Goal: Download file/media

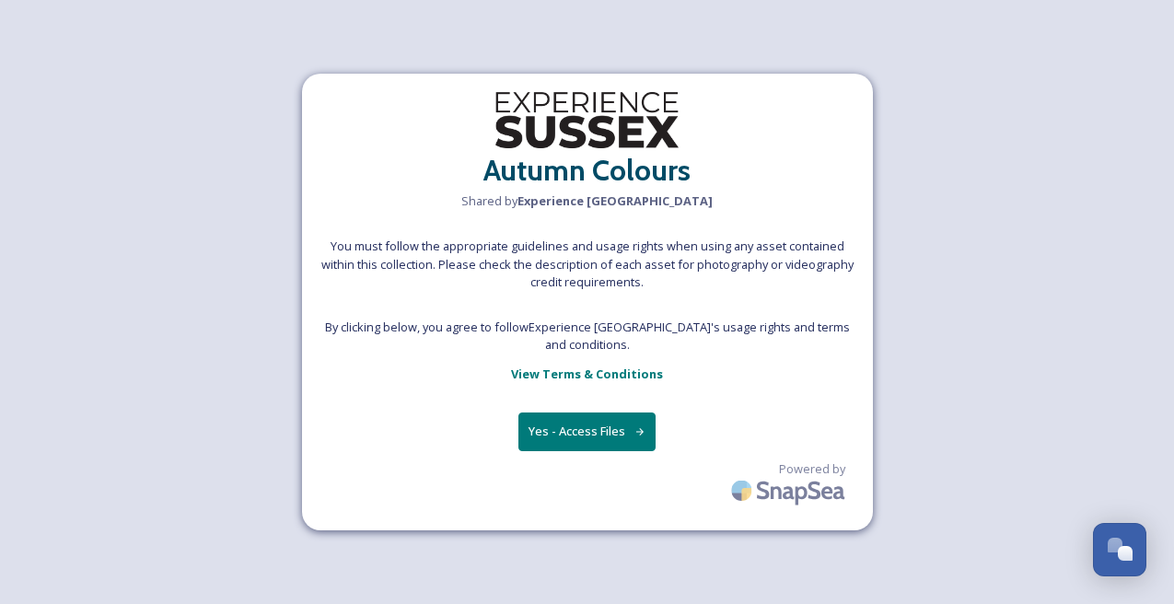
click at [596, 419] on button "Yes - Access Files" at bounding box center [587, 431] width 138 height 38
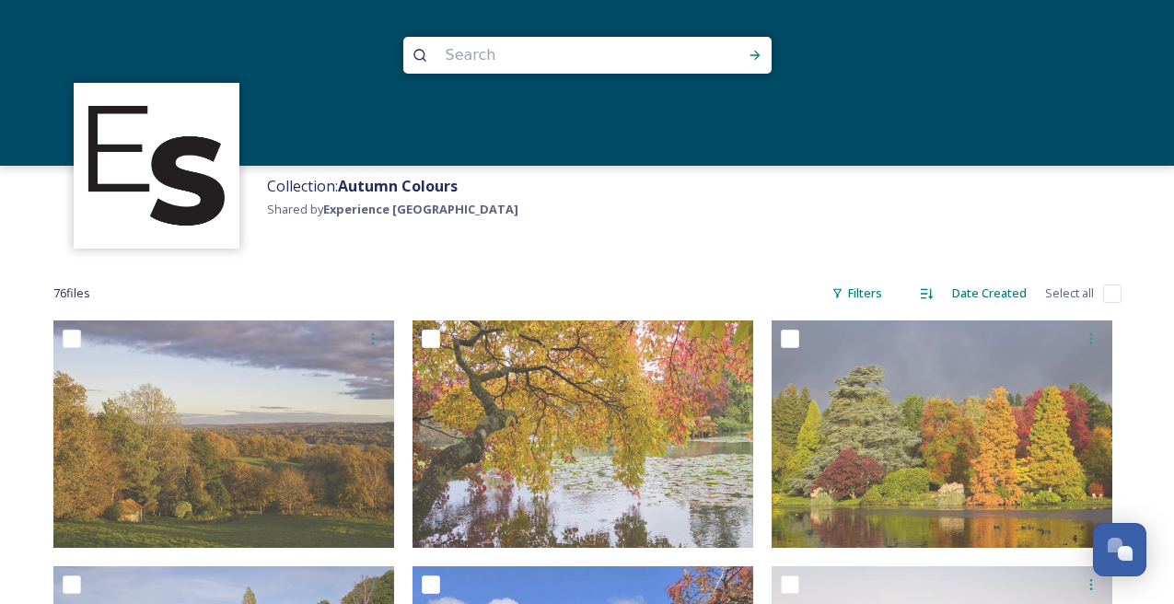
click at [1105, 295] on input "checkbox" at bounding box center [1112, 294] width 18 height 18
checkbox input "true"
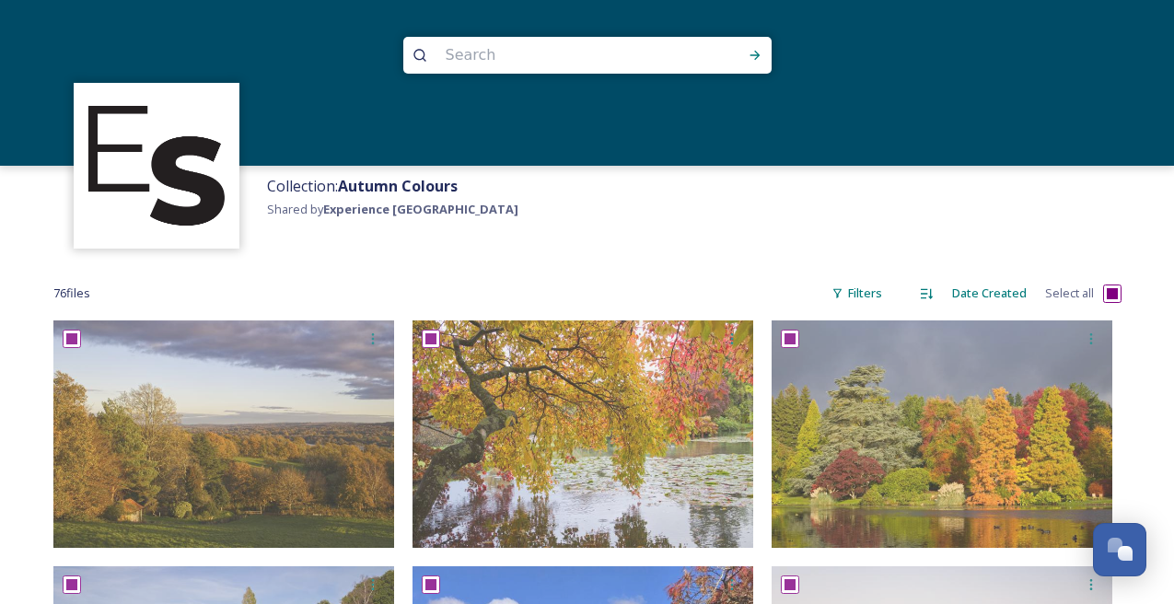
checkbox input "true"
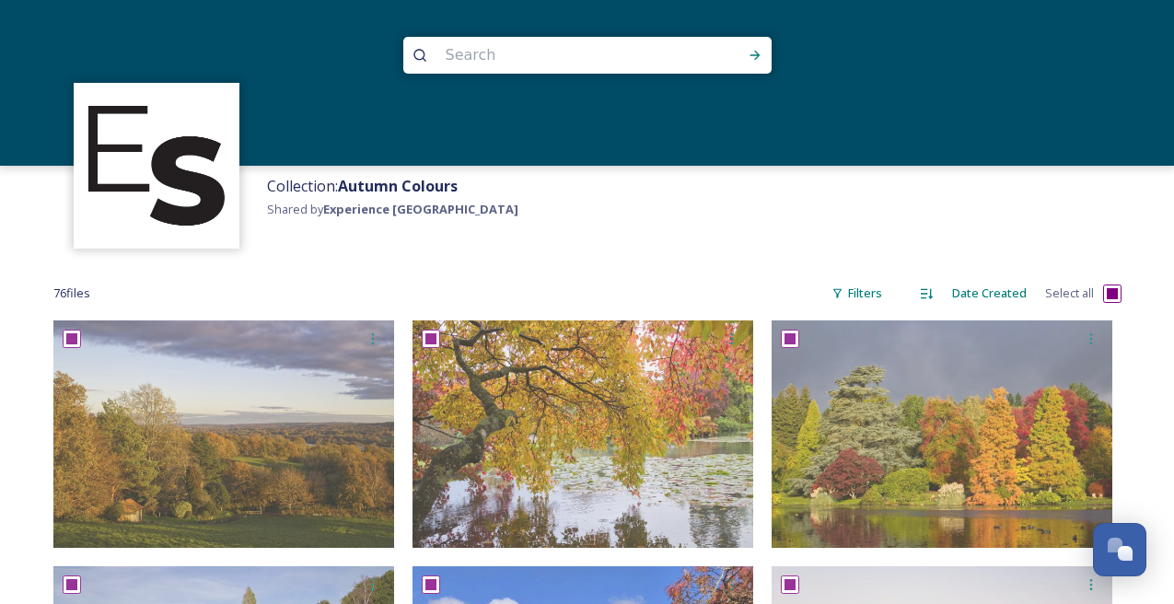
checkbox input "true"
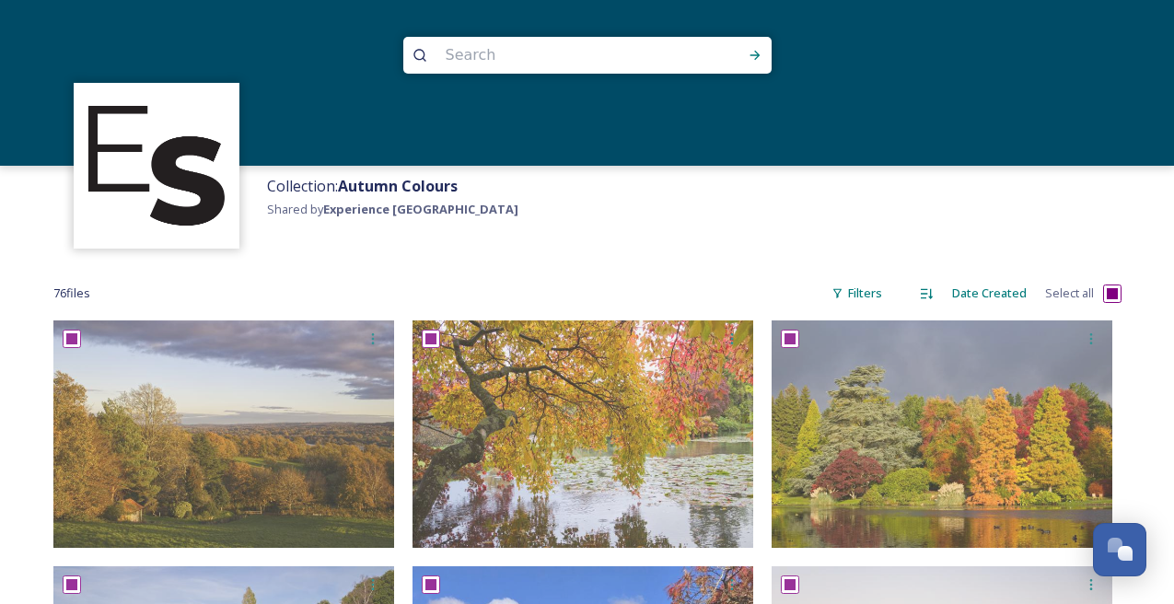
checkbox input "true"
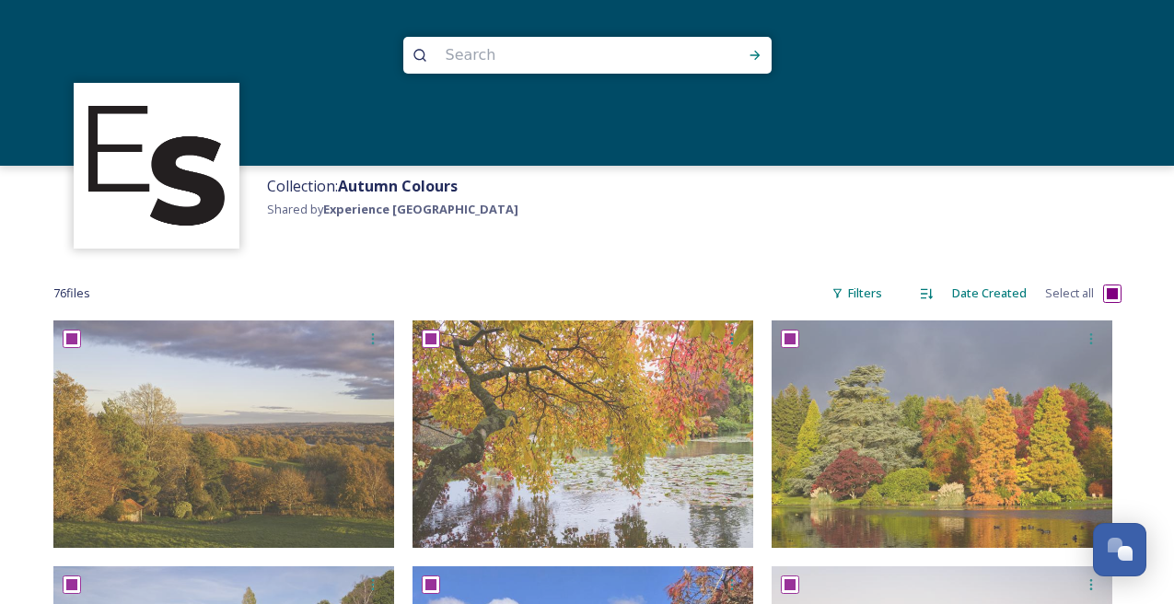
checkbox input "true"
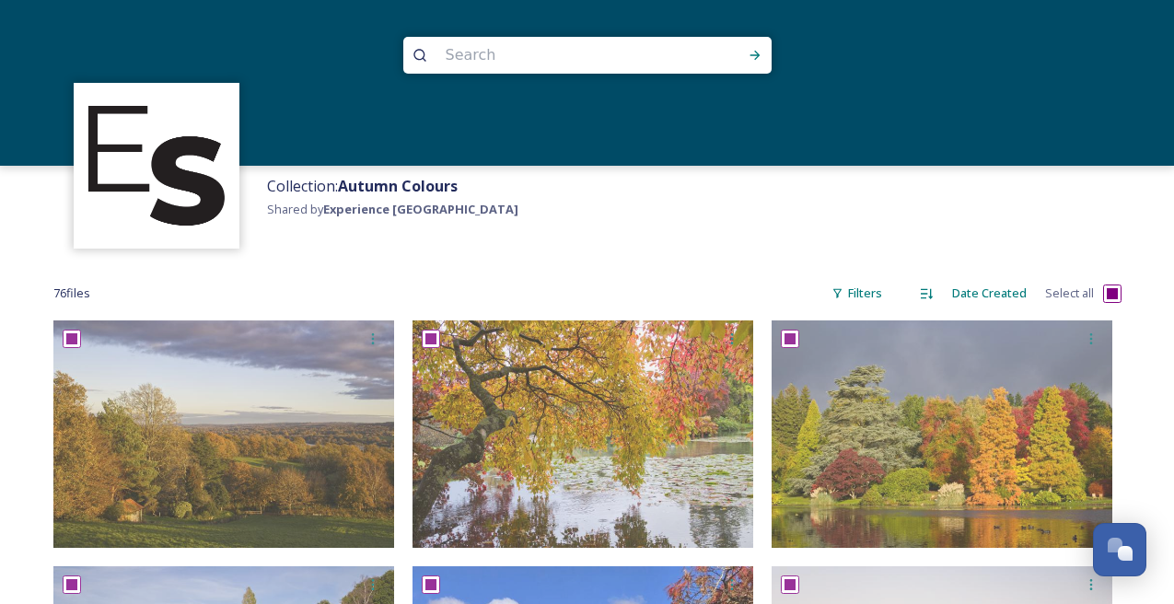
checkbox input "true"
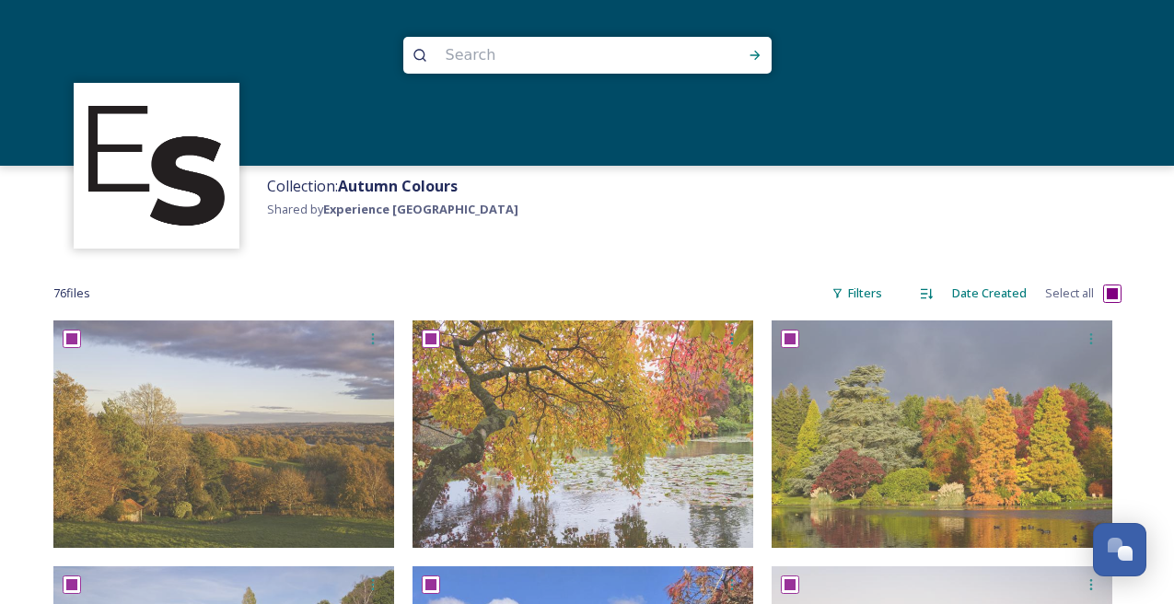
checkbox input "true"
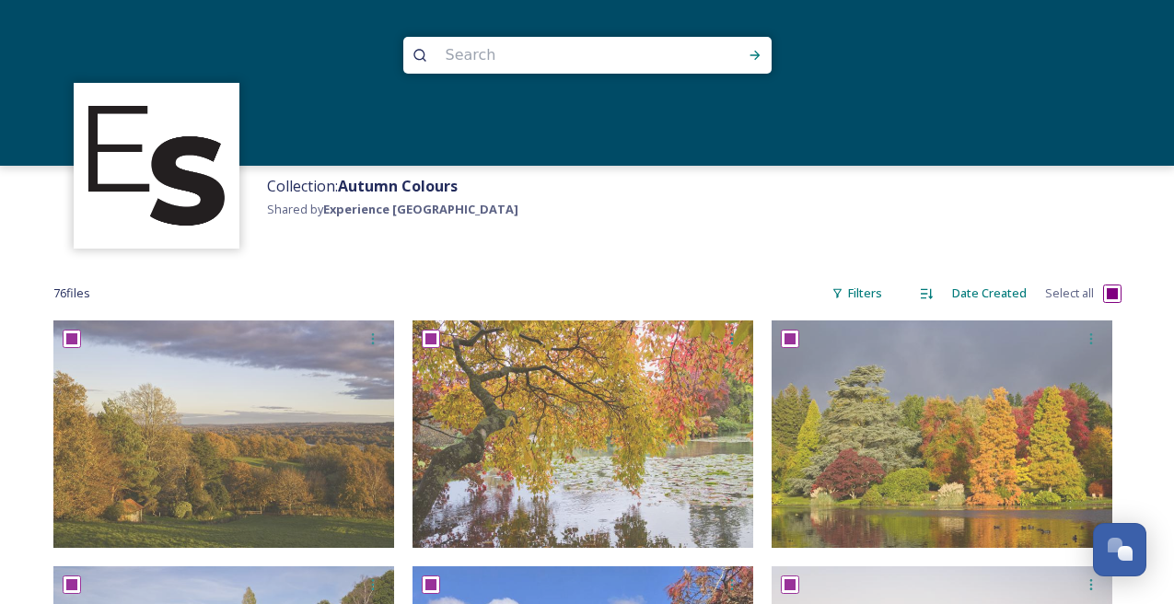
checkbox input "true"
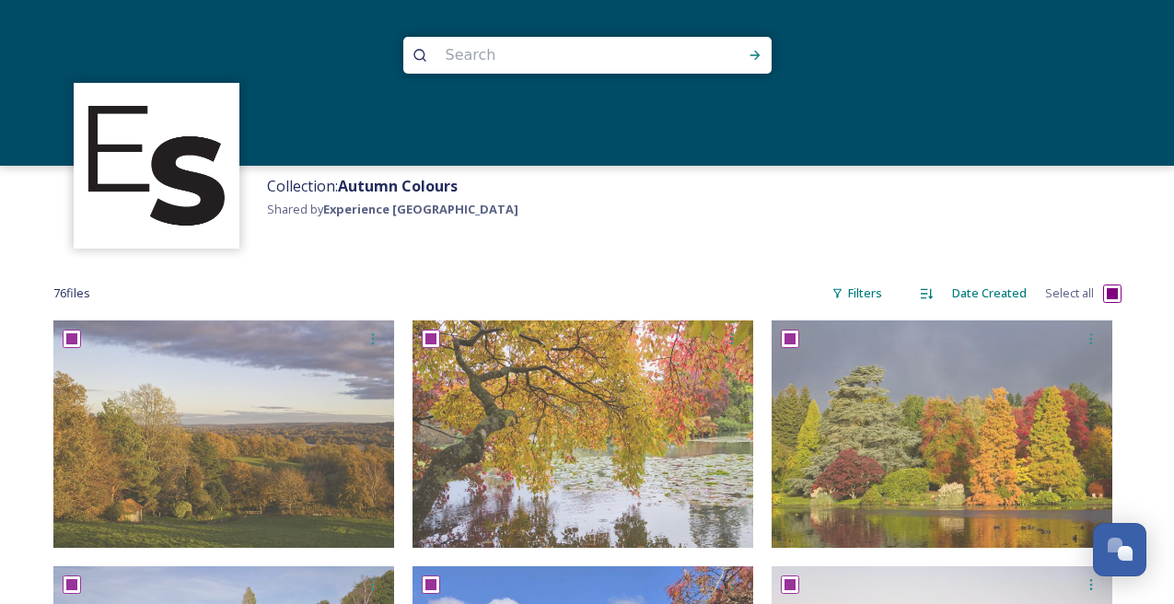
checkbox input "true"
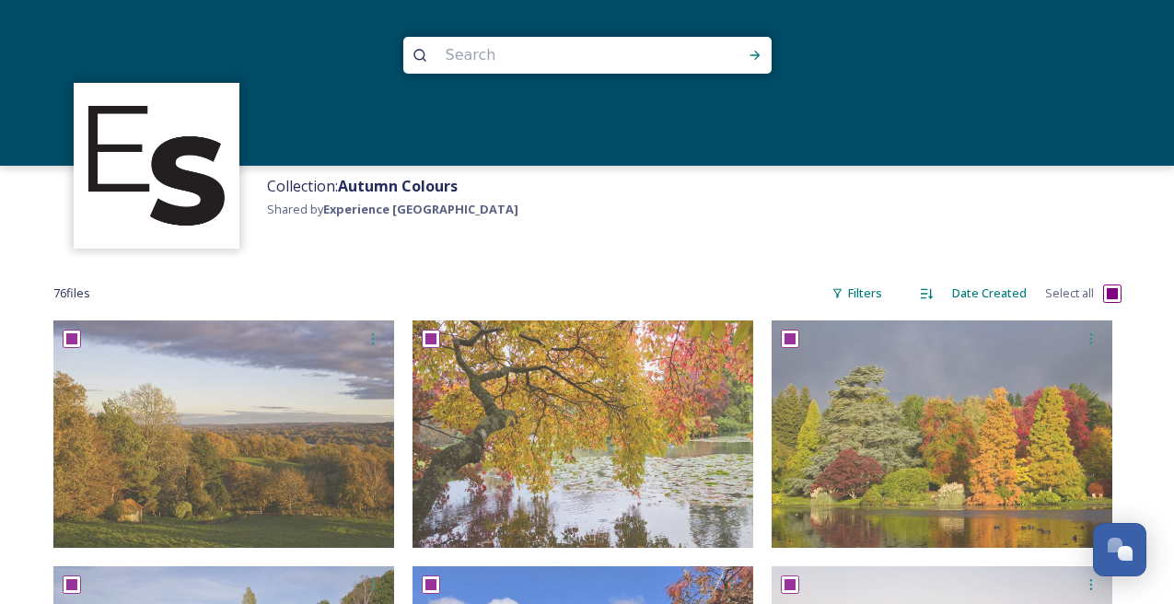
checkbox input "true"
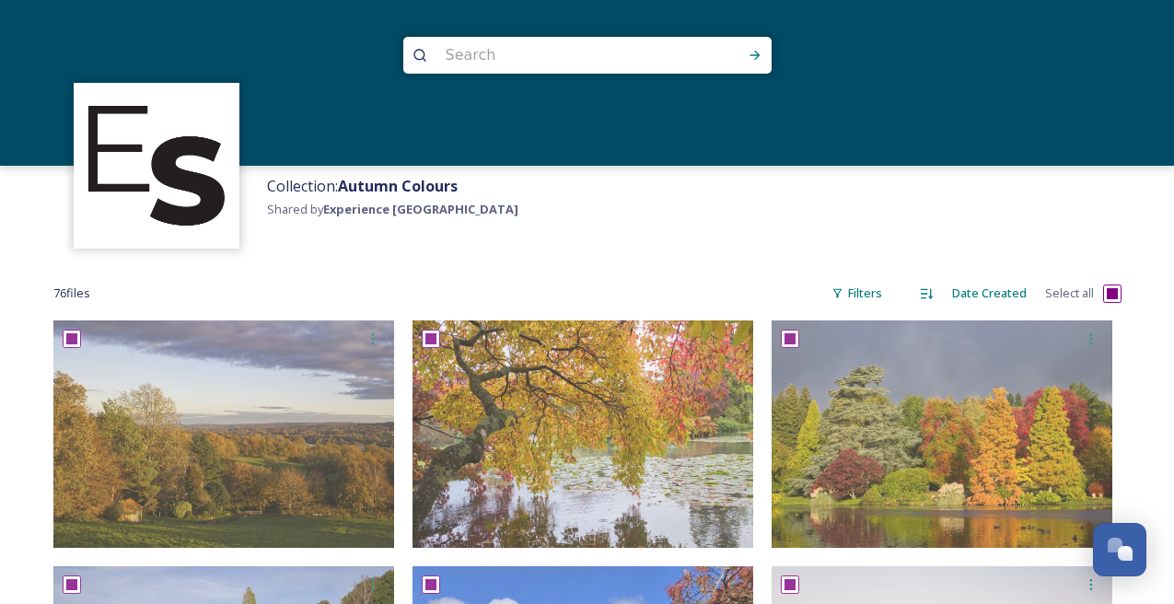
checkbox input "true"
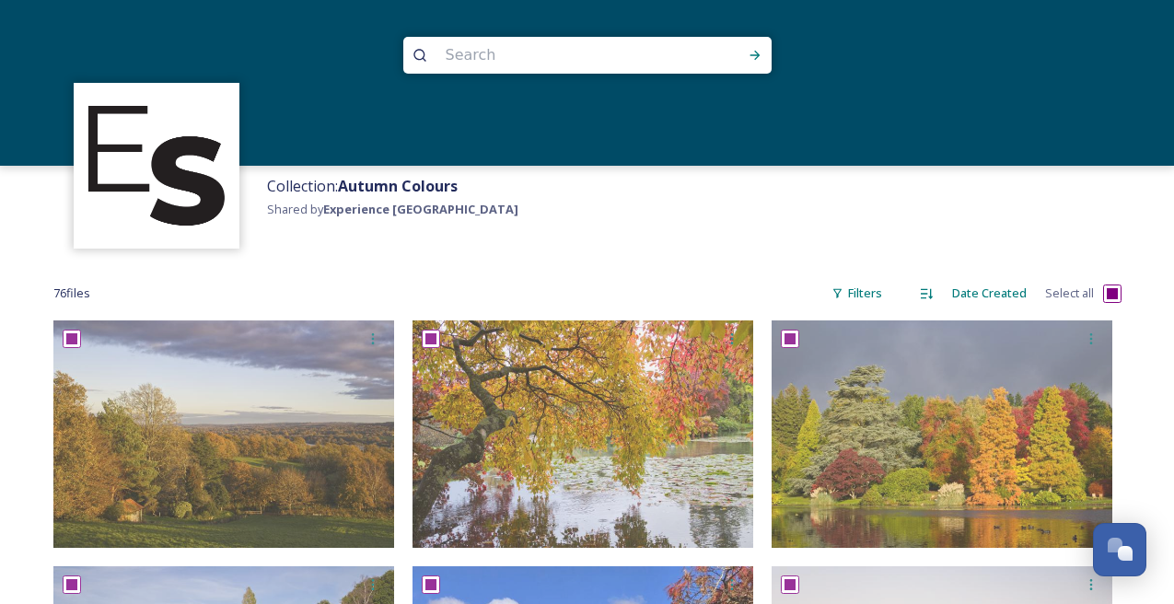
checkbox input "true"
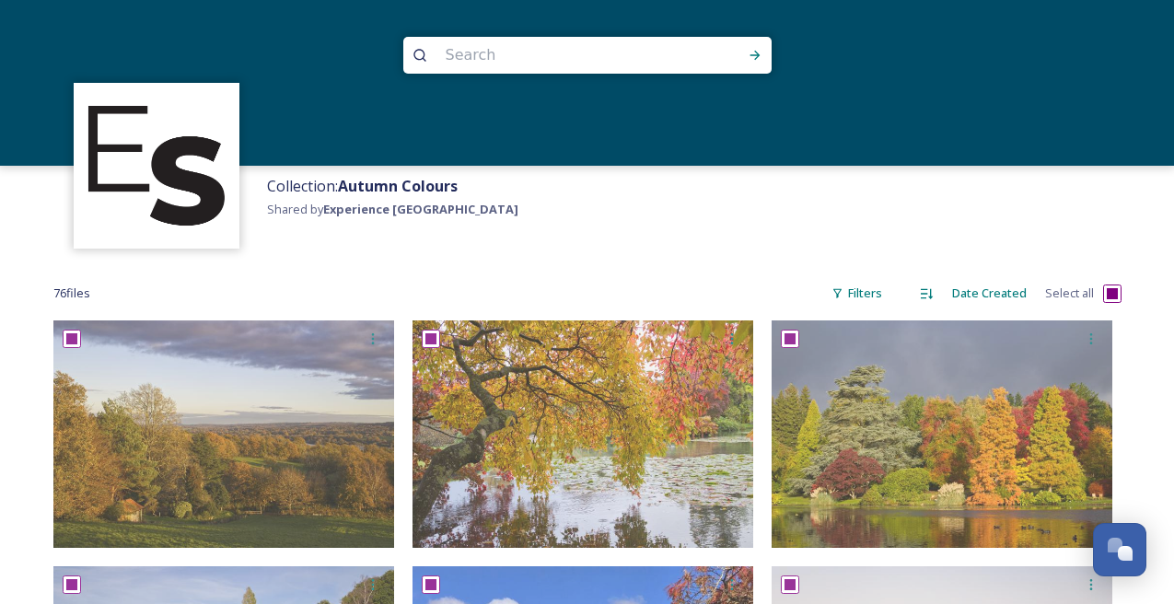
checkbox input "true"
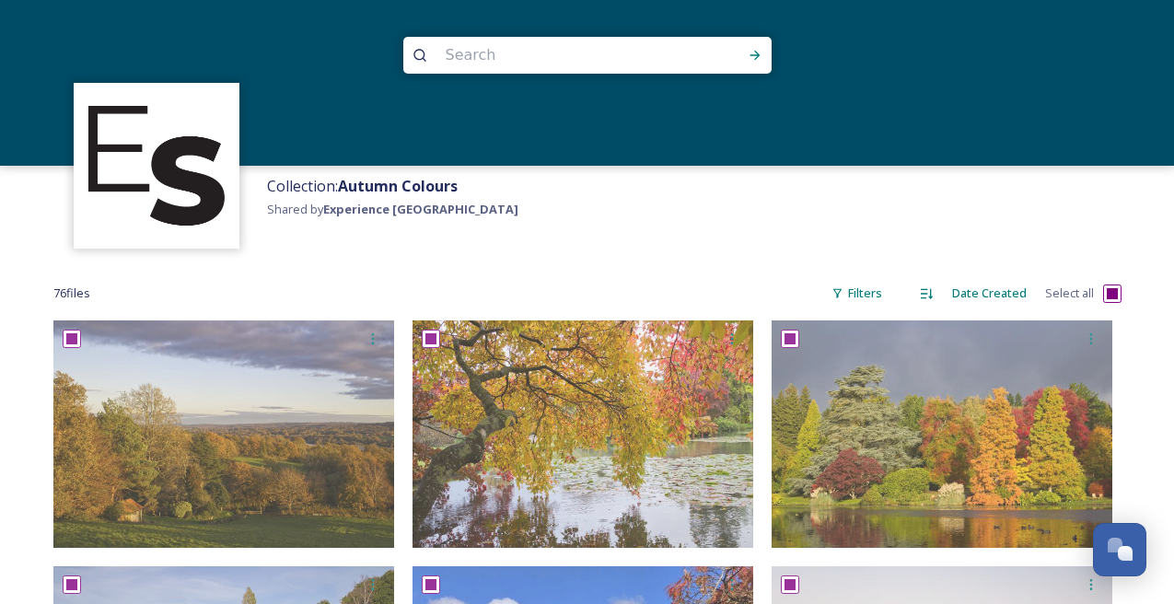
checkbox input "true"
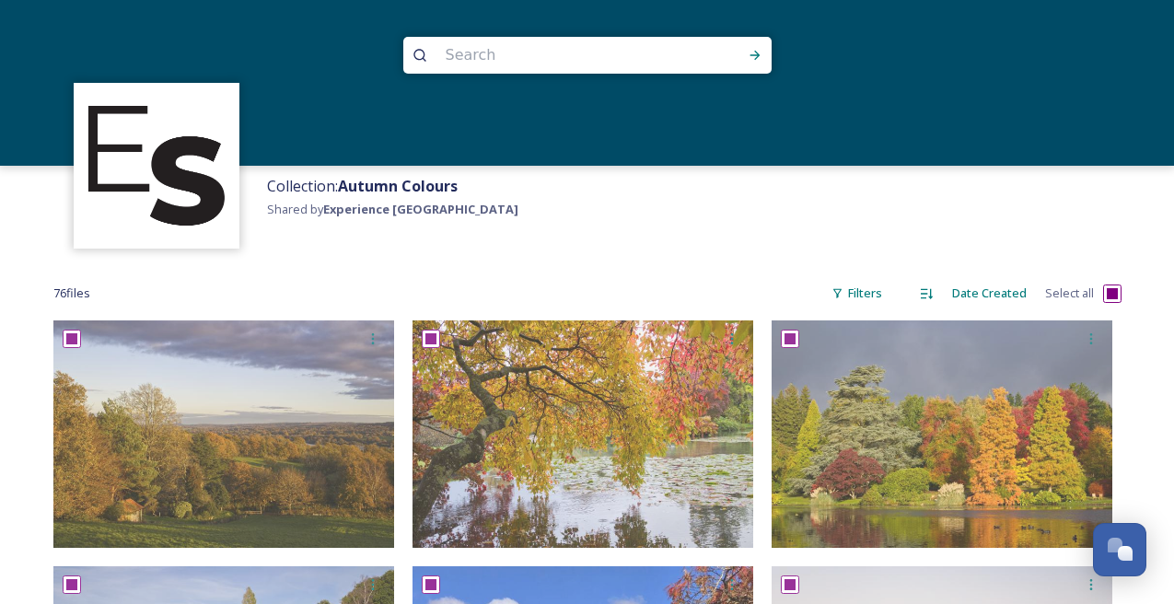
checkbox input "true"
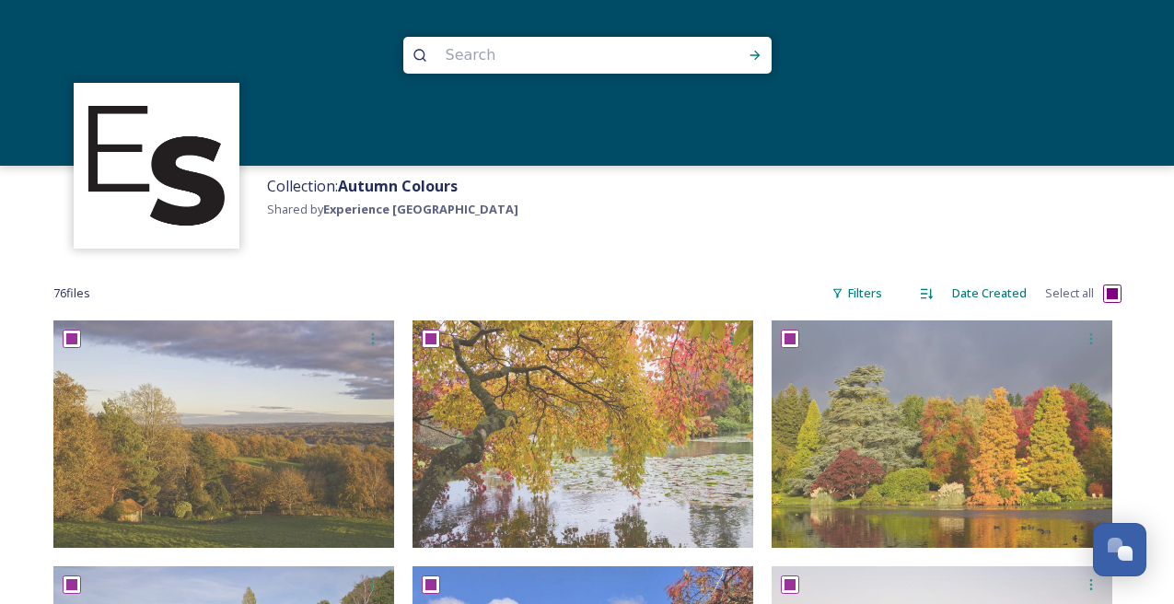
checkbox input "true"
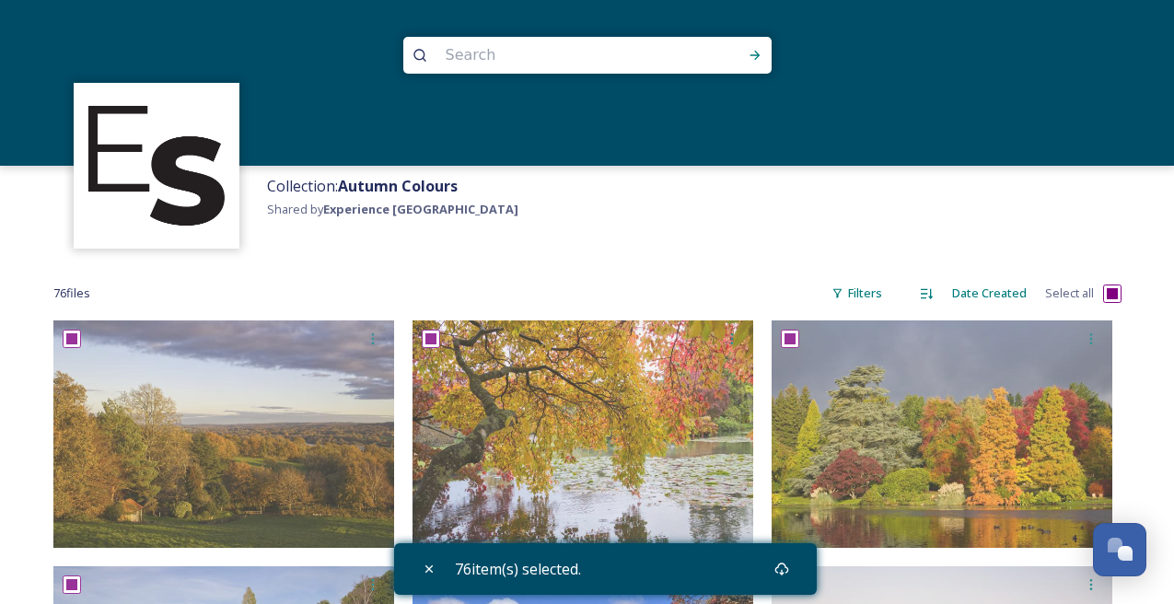
click at [749, 571] on div "76 item(s) selected." at bounding box center [605, 569] width 423 height 52
click at [788, 577] on div "Download" at bounding box center [781, 568] width 33 height 33
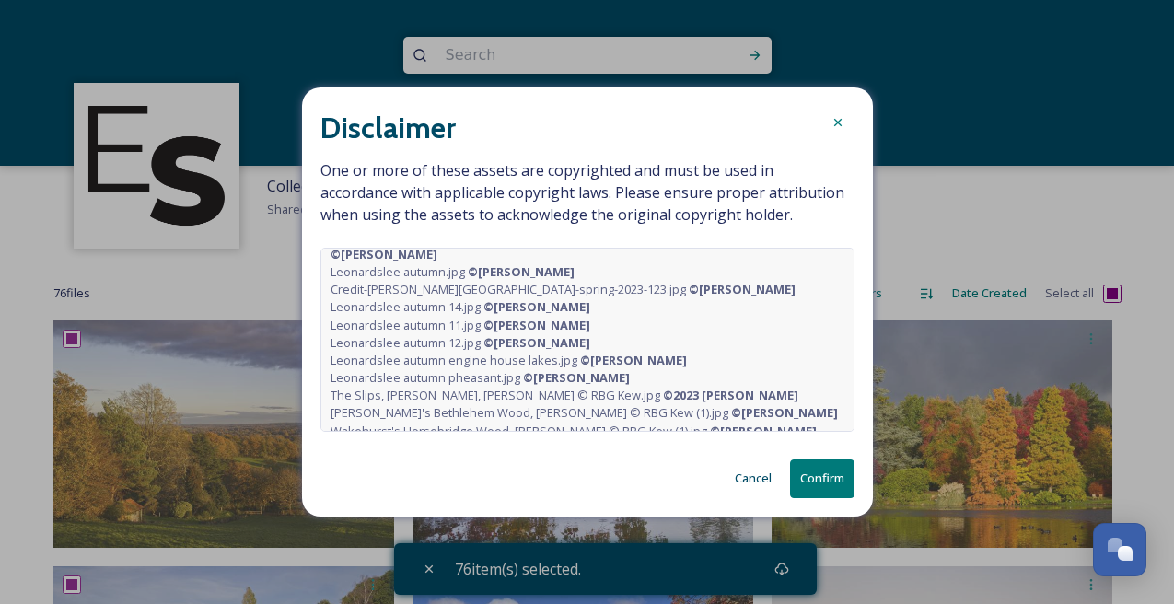
scroll to position [525, 0]
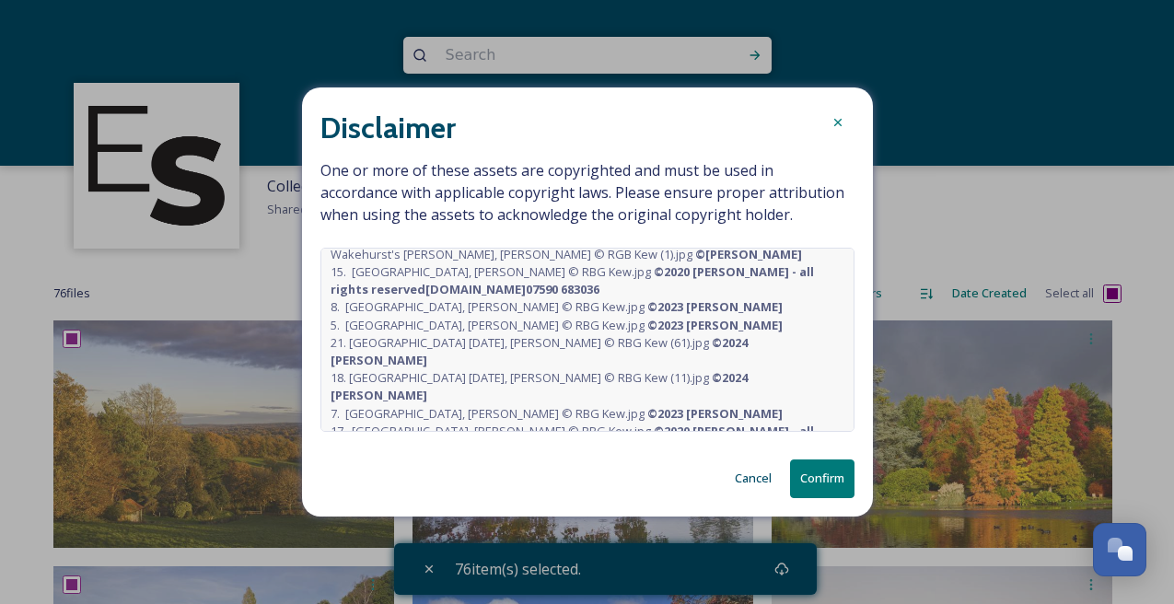
click at [746, 477] on button "Cancel" at bounding box center [753, 478] width 55 height 36
